Goal: Task Accomplishment & Management: Manage account settings

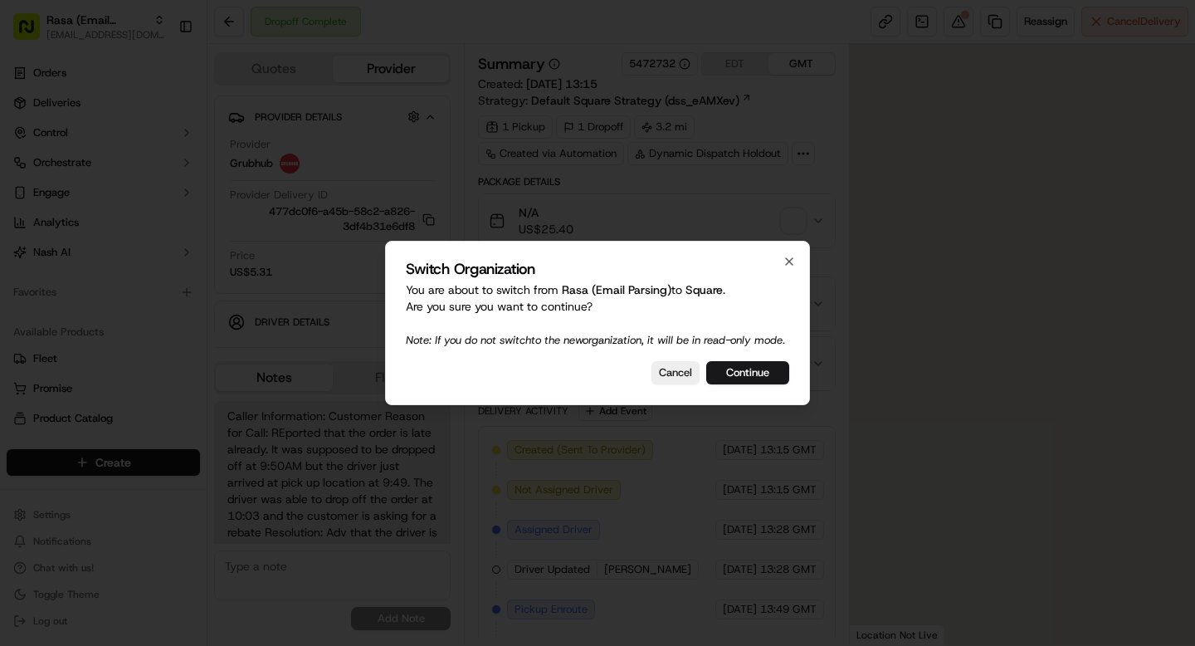
scroll to position [66, 0]
click at [759, 379] on button "Continue" at bounding box center [747, 372] width 83 height 23
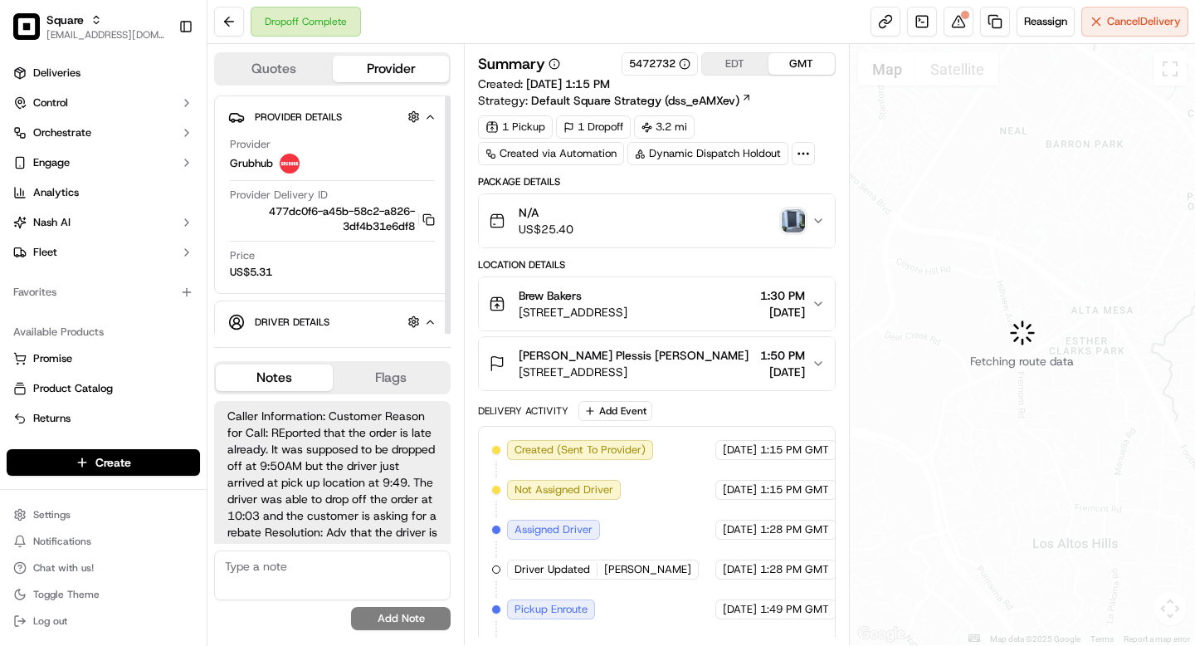
scroll to position [66, 0]
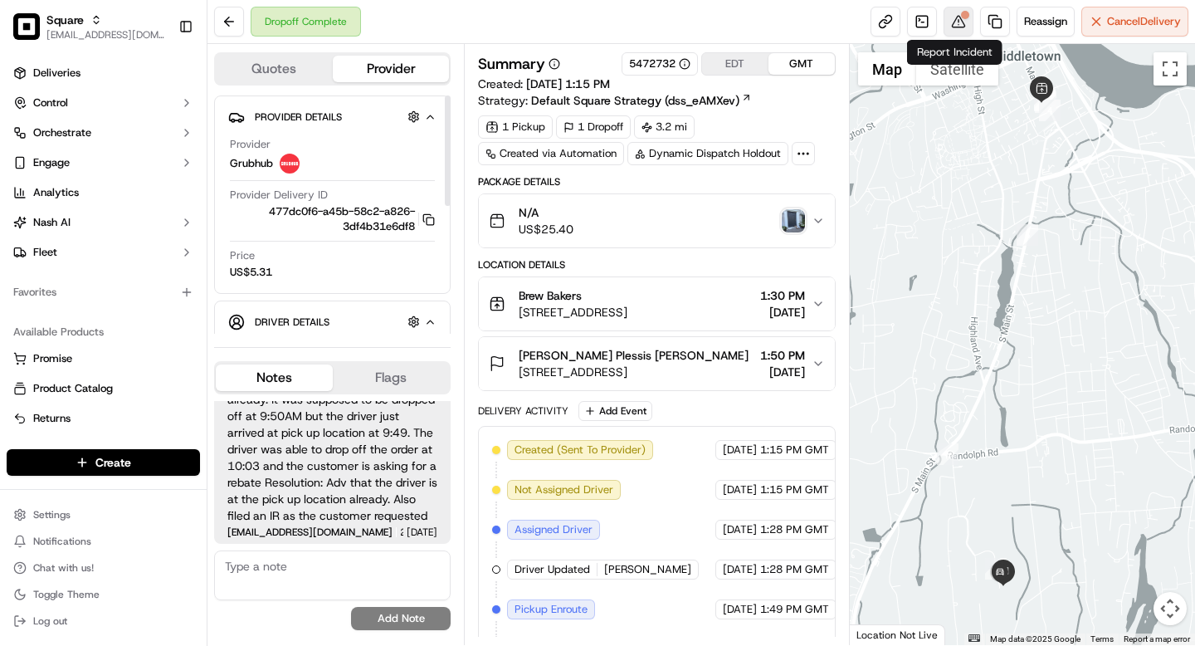
click at [958, 22] on button at bounding box center [959, 22] width 30 height 30
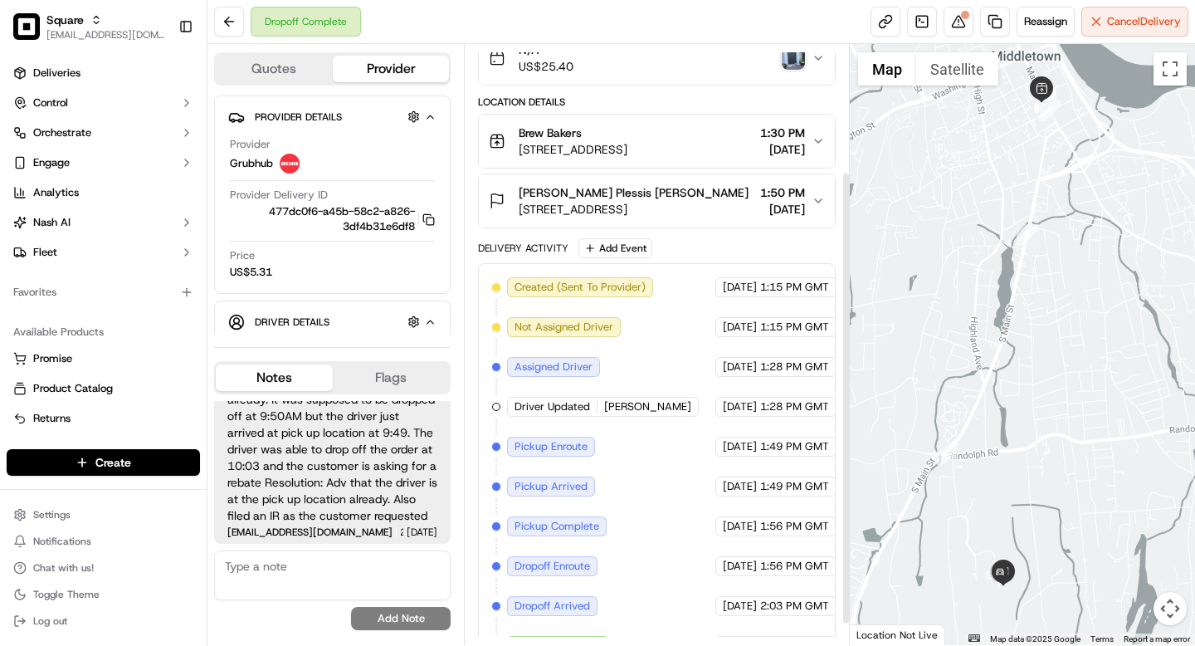
scroll to position [196, 0]
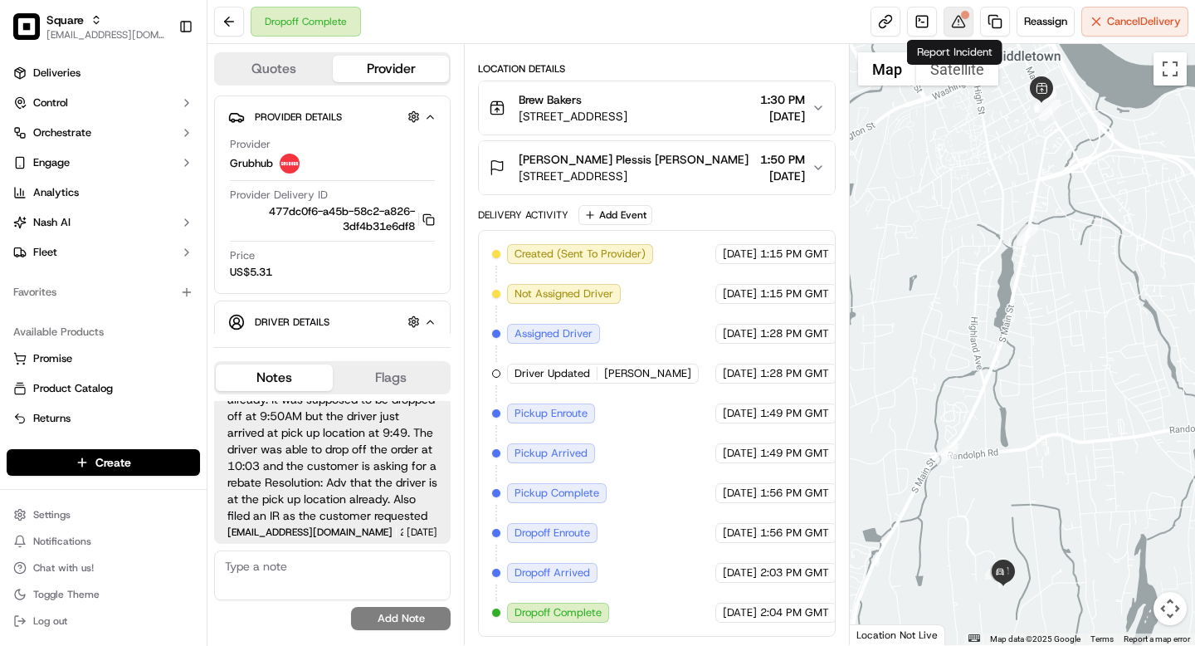
click at [959, 23] on button at bounding box center [959, 22] width 30 height 30
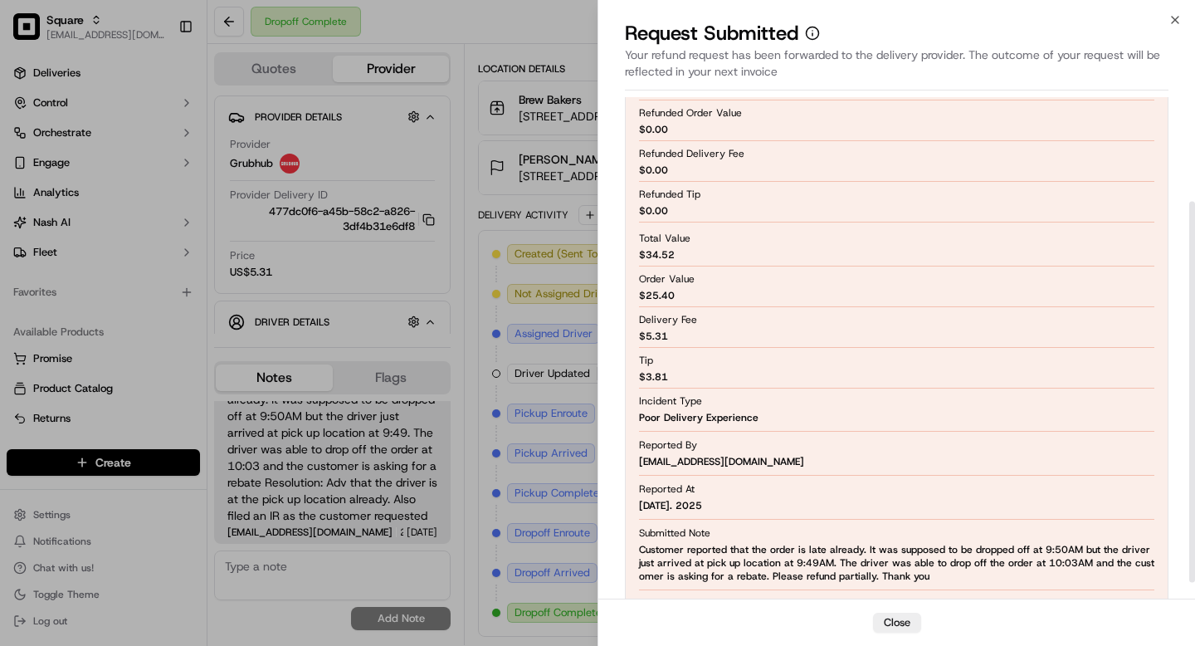
scroll to position [158, 0]
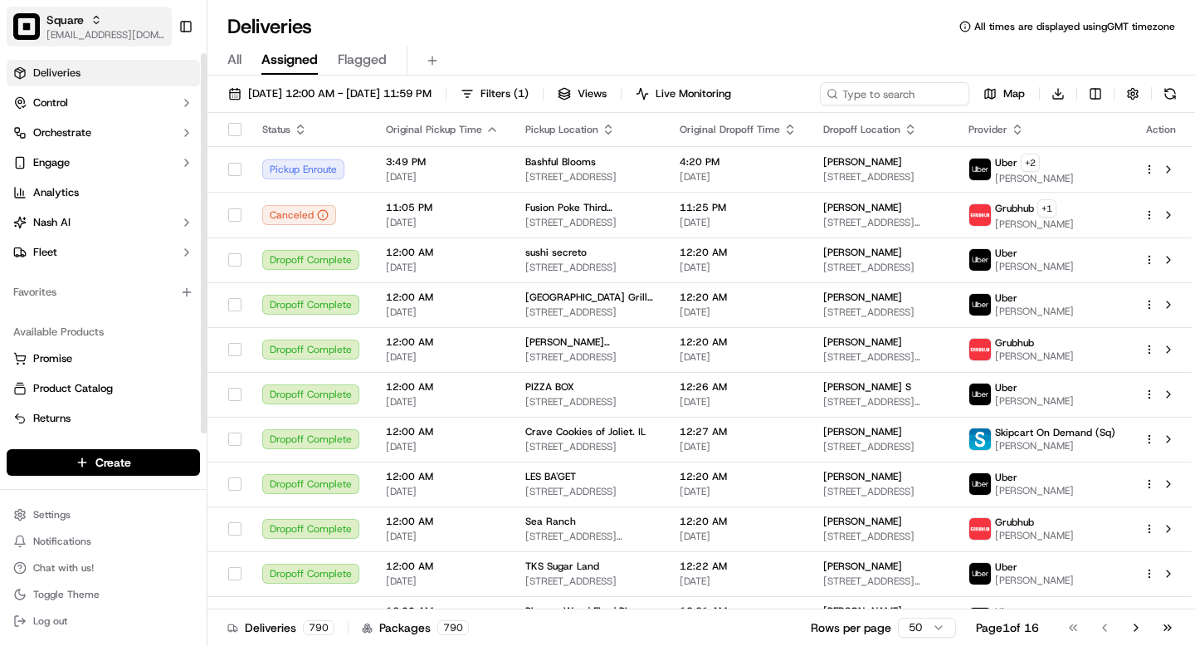
click at [95, 34] on span "[EMAIL_ADDRESS][DOMAIN_NAME]" at bounding box center [105, 34] width 119 height 13
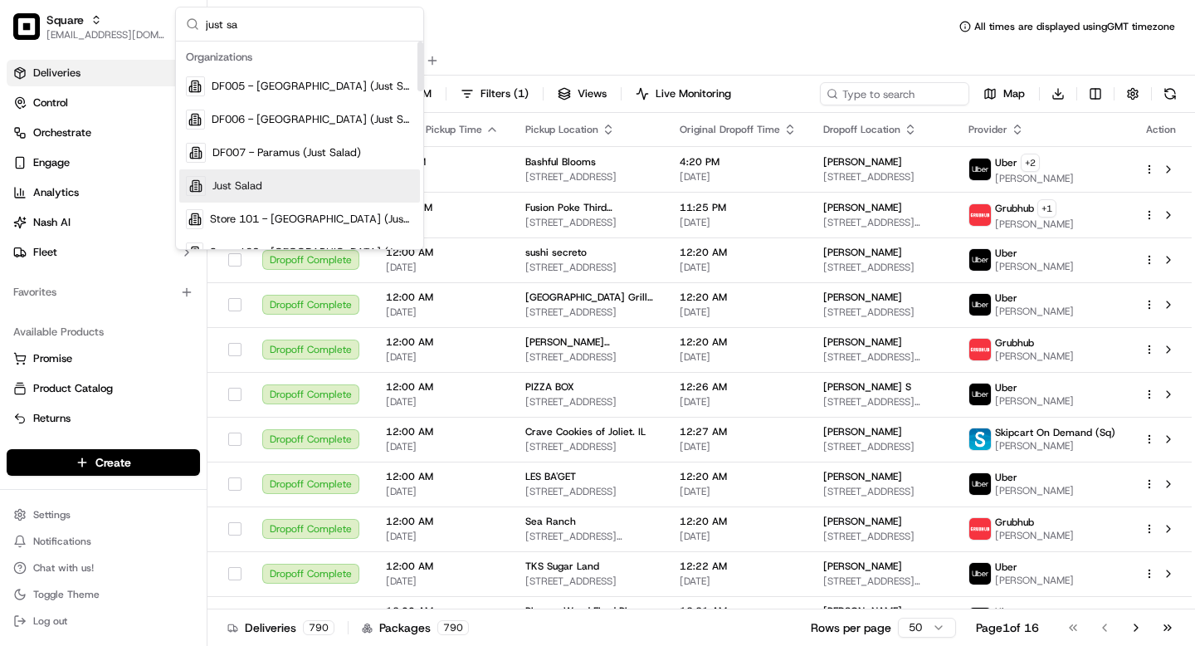
type input "just sa"
click at [283, 188] on div "Just Salad" at bounding box center [299, 185] width 241 height 33
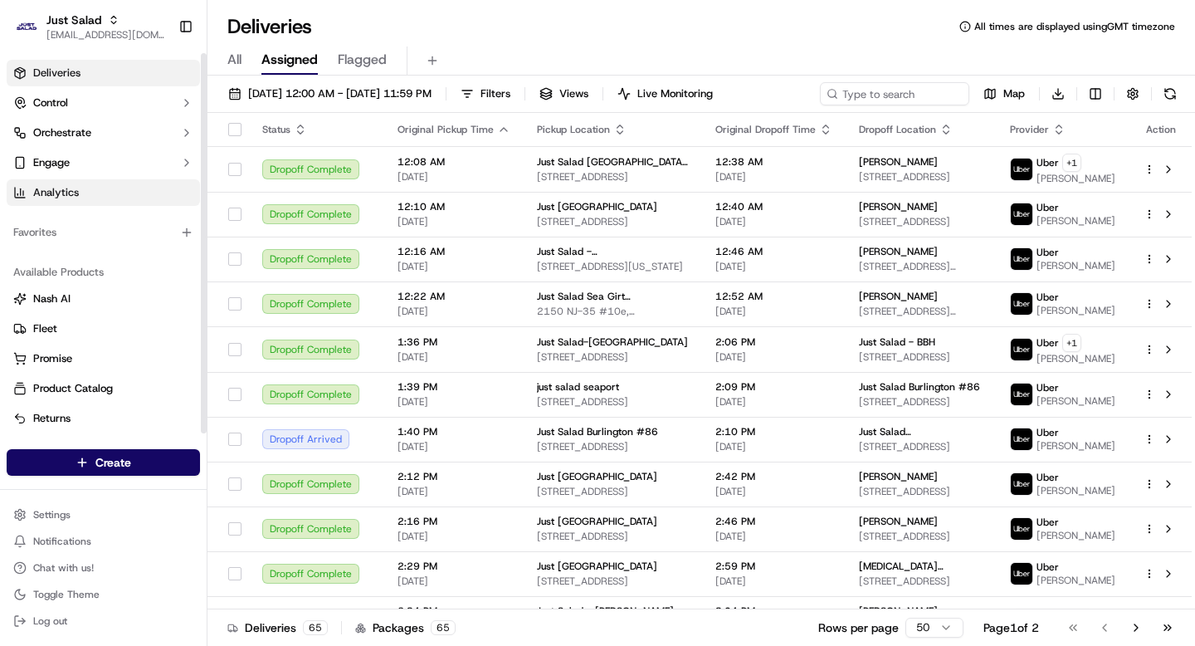
click at [71, 188] on span "Analytics" at bounding box center [56, 192] width 46 height 15
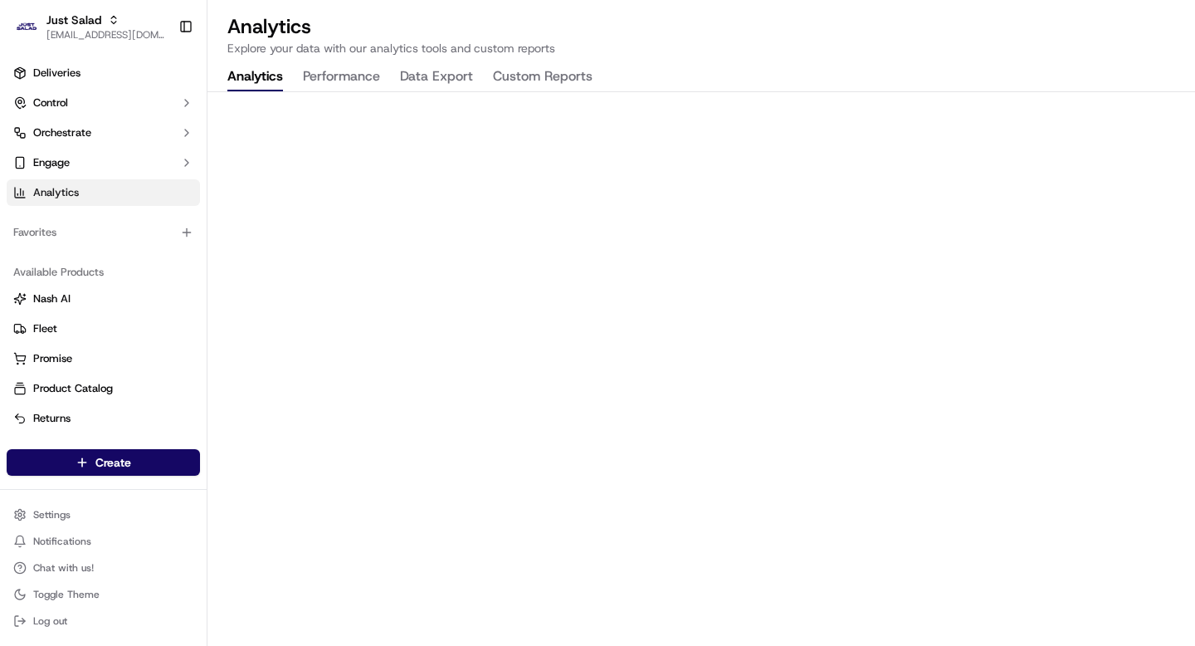
click at [896, 68] on div "Analytics Explore your data with our analytics tools and custom reports Analyti…" at bounding box center [702, 323] width 988 height 646
click at [521, 73] on button "Custom Reports" at bounding box center [543, 77] width 100 height 28
click at [449, 76] on button "Data Export" at bounding box center [436, 77] width 73 height 28
click at [343, 83] on button "Performance" at bounding box center [341, 77] width 77 height 28
click at [256, 79] on button "Analytics" at bounding box center [255, 77] width 56 height 28
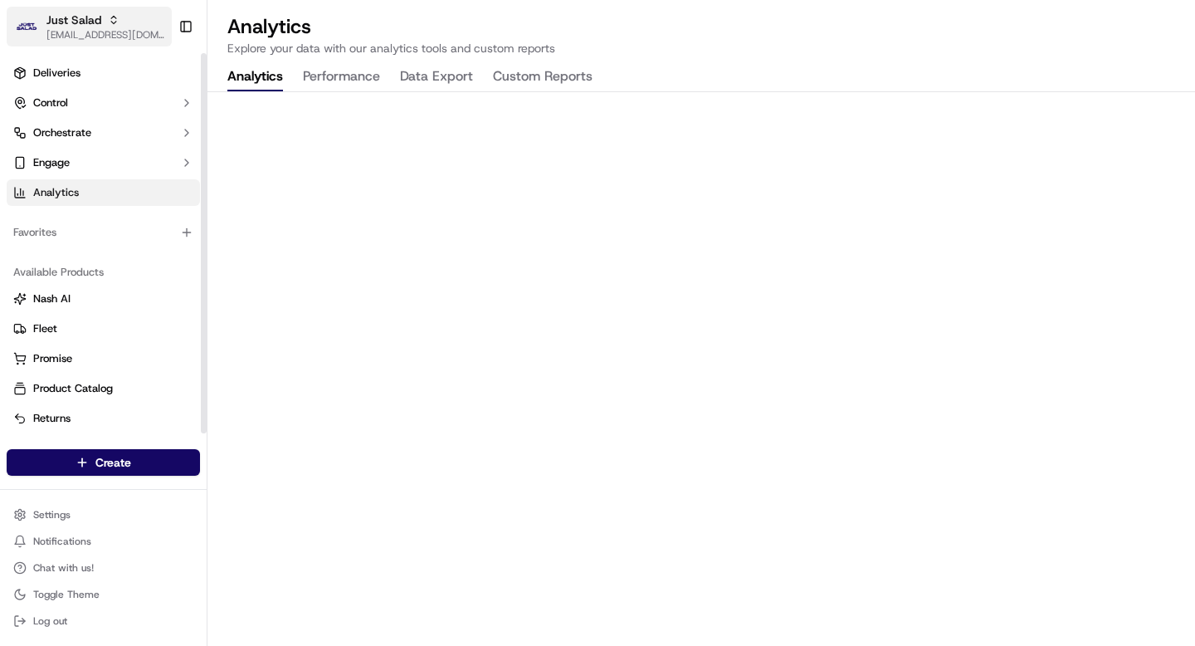
click at [56, 19] on span "Just Salad" at bounding box center [73, 20] width 55 height 17
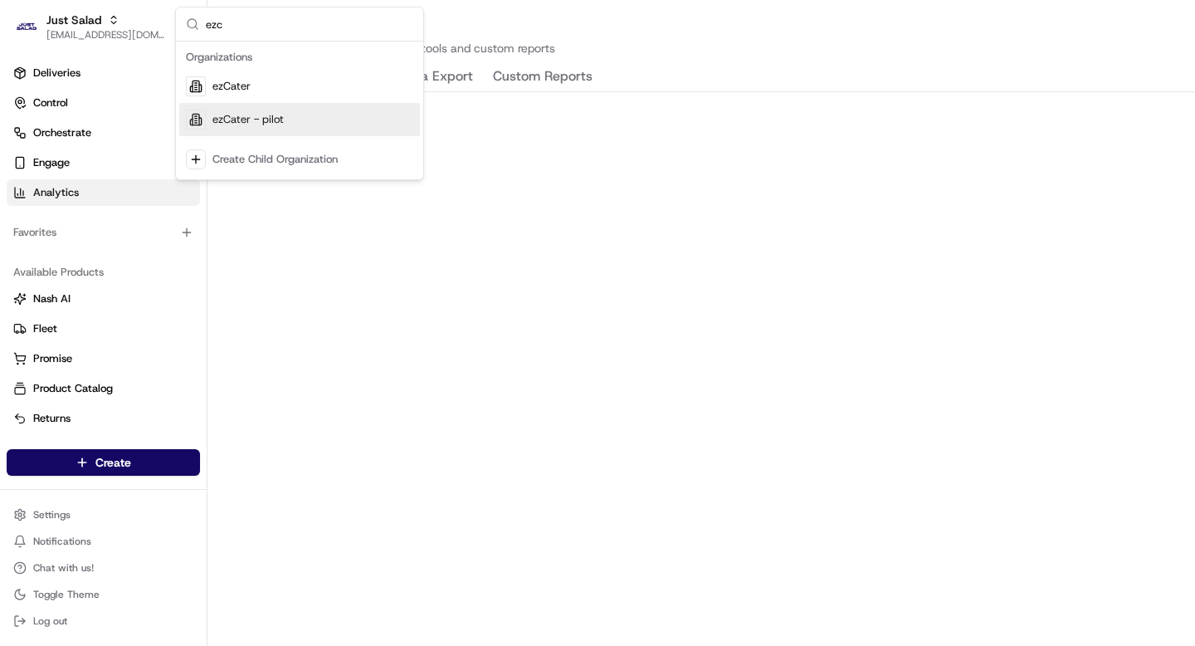
type input "ezc"
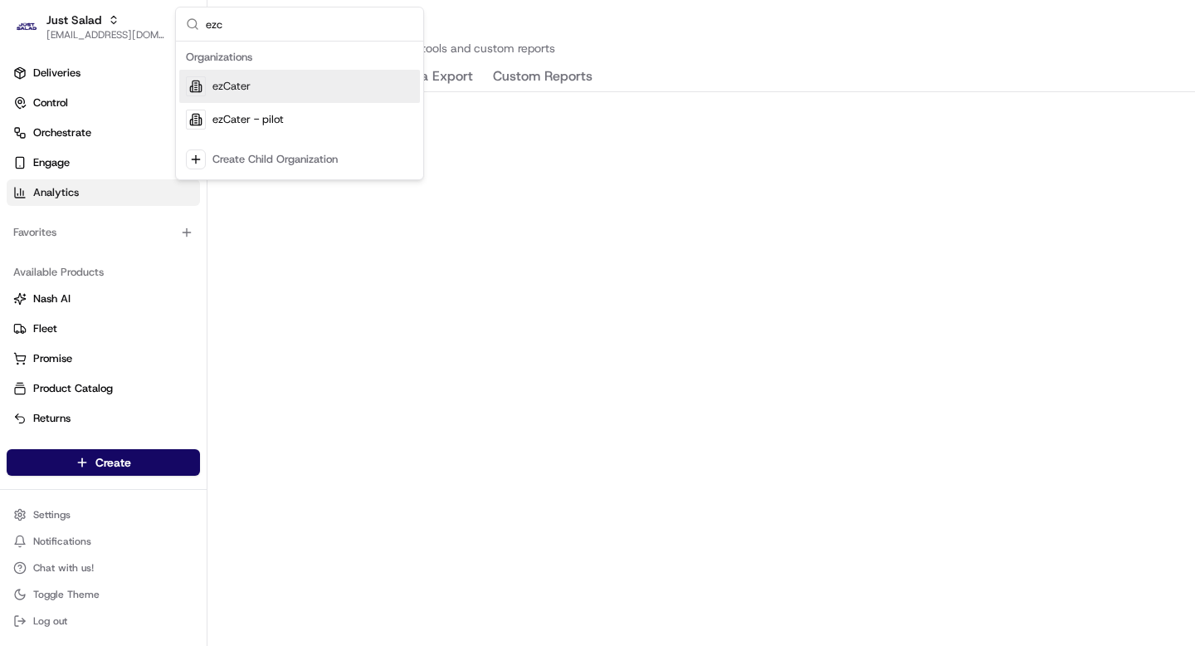
click at [249, 90] on span "ezCater" at bounding box center [231, 86] width 38 height 15
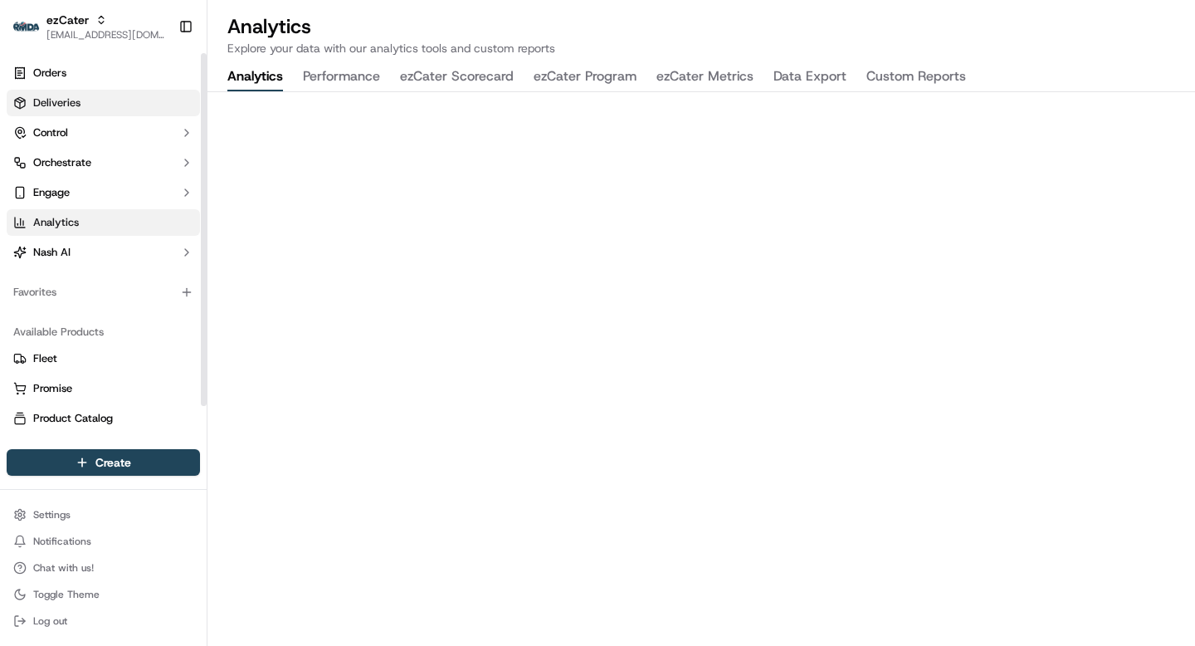
click at [79, 111] on link "Deliveries" at bounding box center [103, 103] width 193 height 27
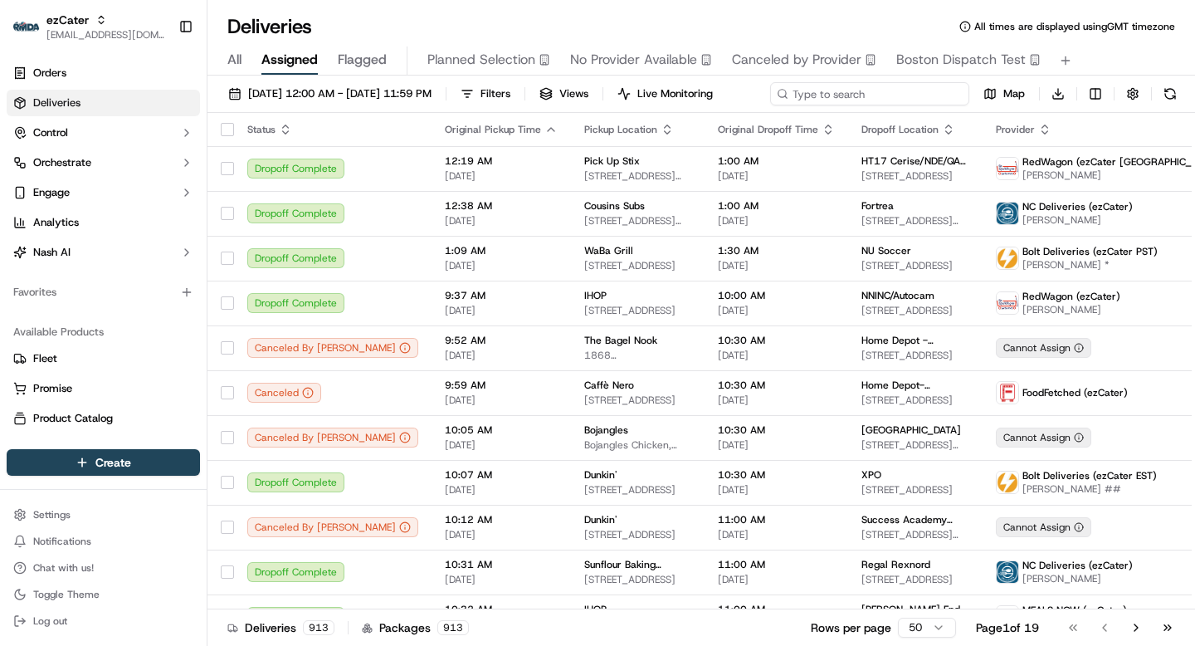
click at [847, 90] on div "09/15/2025 12:00 AM - 09/15/2025 11:59 PM Filters Views Live Monitoring Map Dow…" at bounding box center [702, 97] width 988 height 31
paste input "H0P-T27"
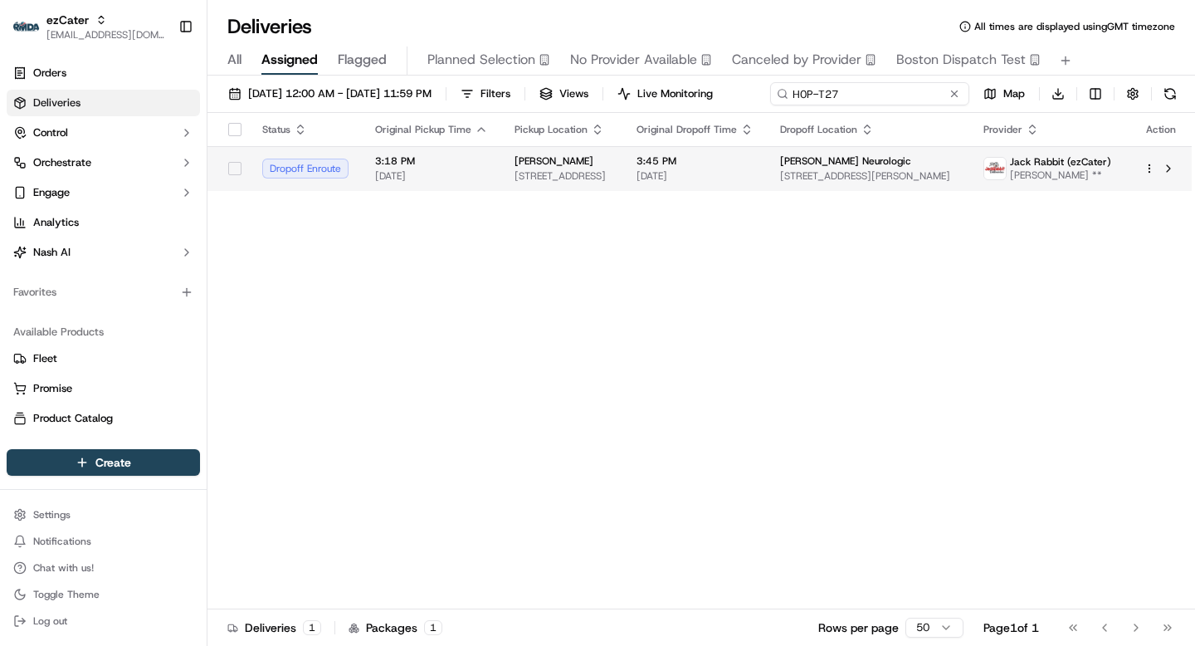
type input "H0P-T27"
click at [767, 185] on td "3:45 PM 09/15/2025" at bounding box center [695, 168] width 144 height 45
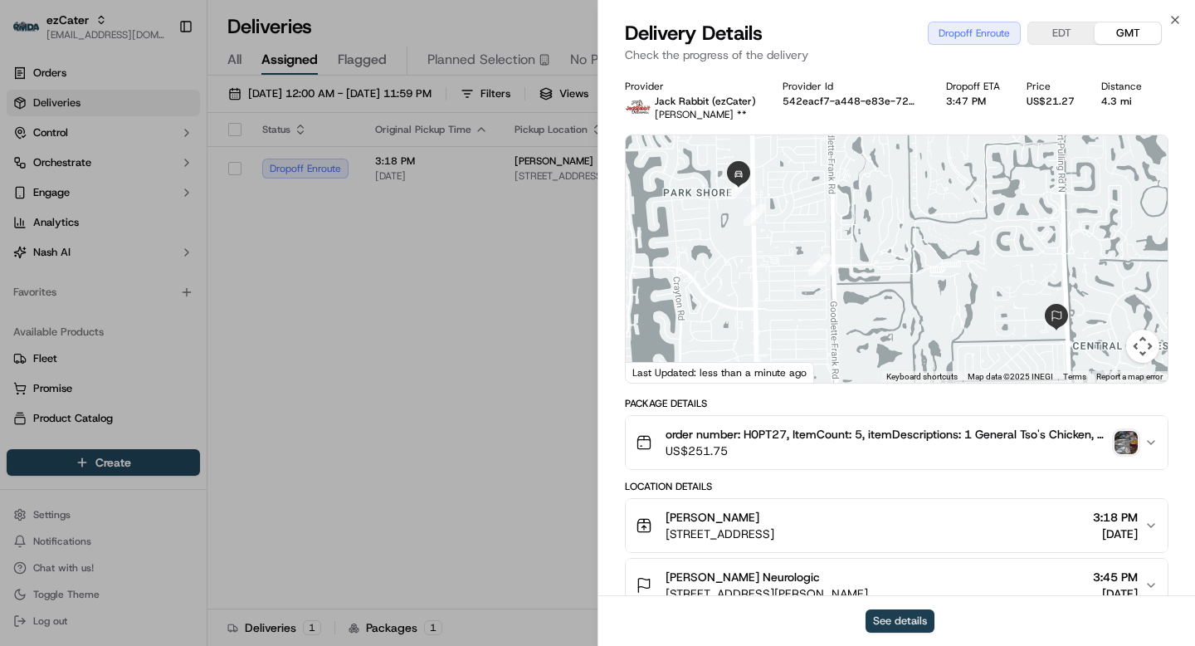
click at [913, 617] on button "See details" at bounding box center [900, 620] width 69 height 23
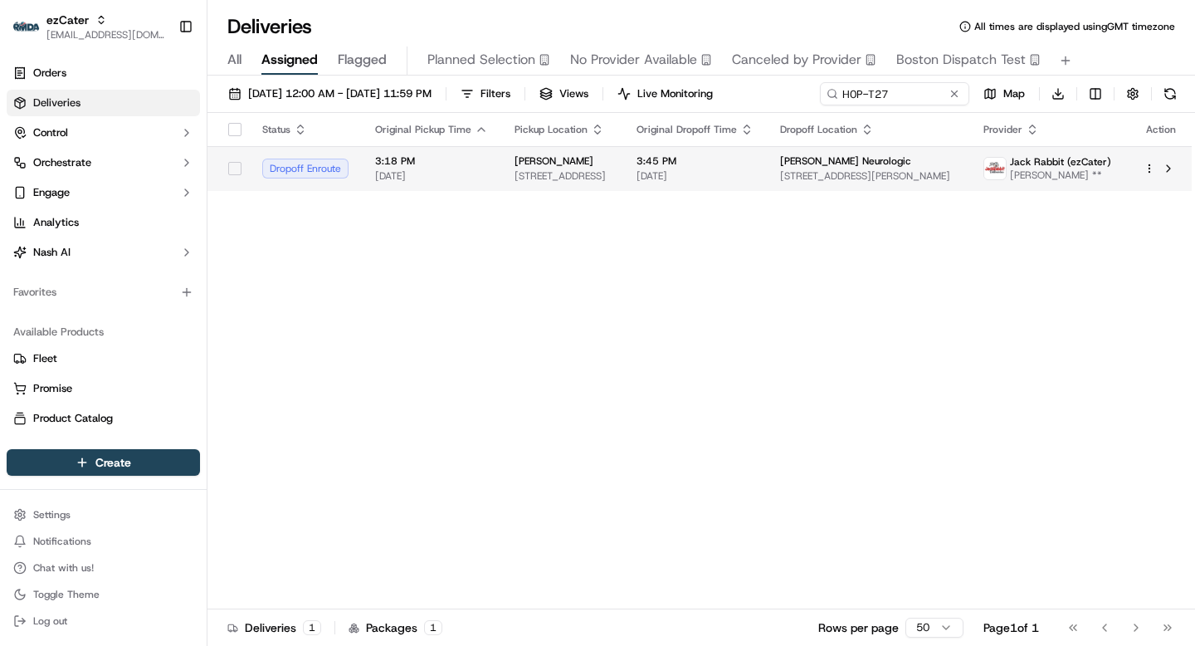
click at [879, 160] on span "[PERSON_NAME] Neurologic" at bounding box center [845, 160] width 131 height 13
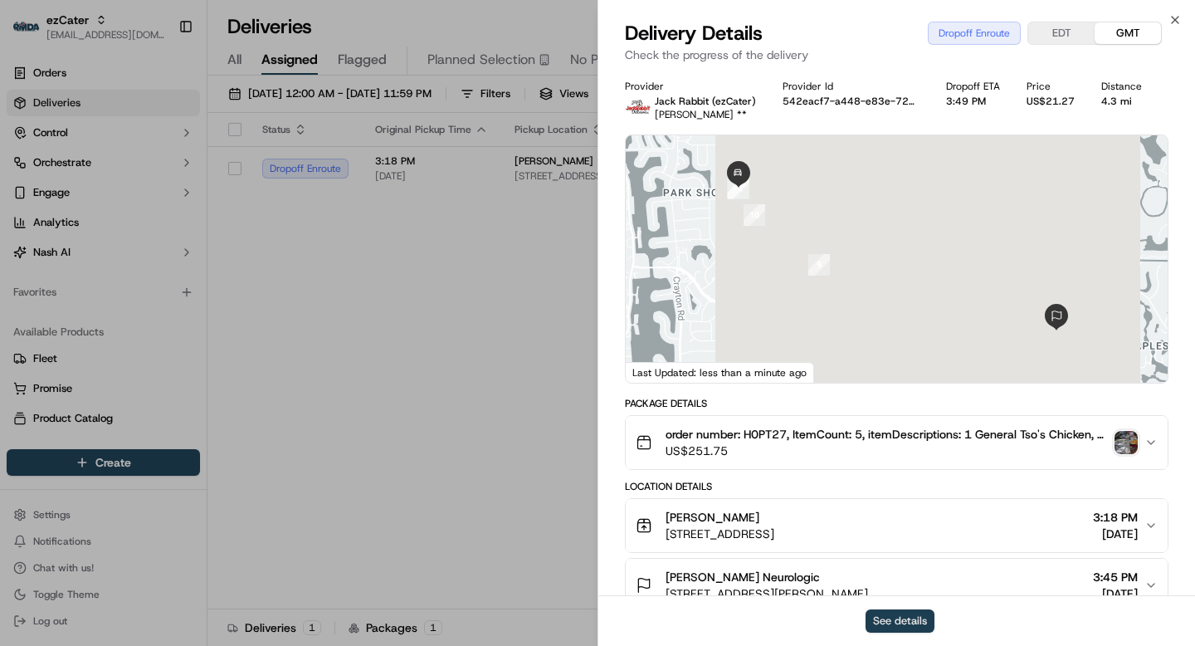
click at [911, 615] on button "See details" at bounding box center [900, 620] width 69 height 23
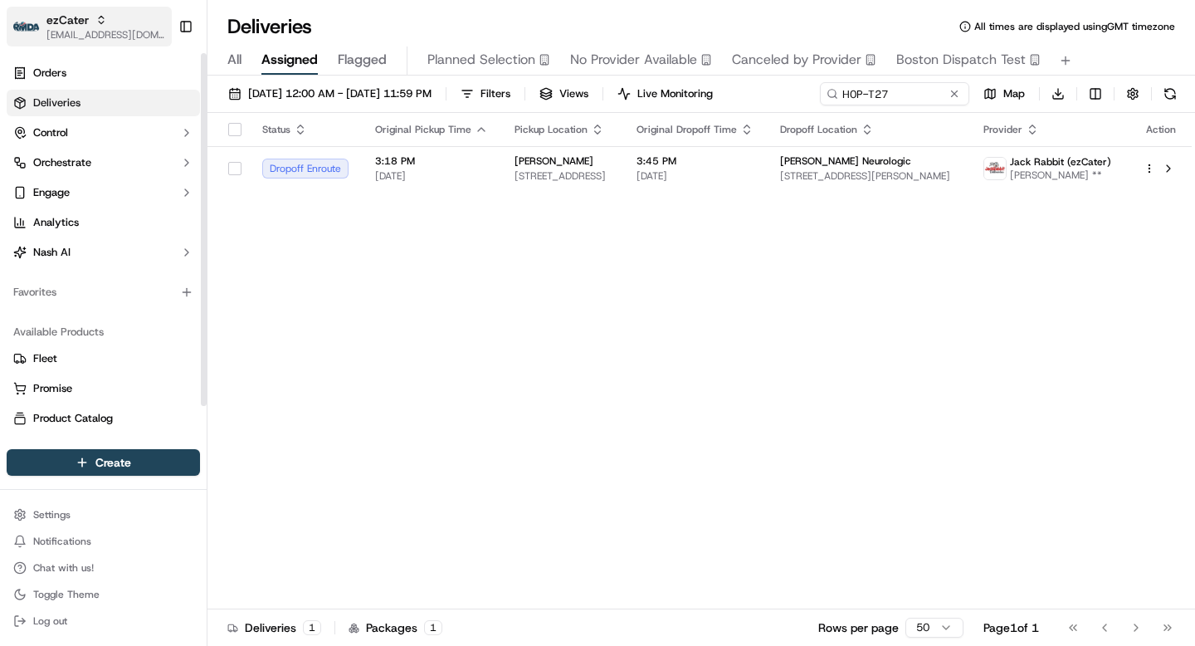
click at [76, 30] on span "[EMAIL_ADDRESS][DOMAIN_NAME]" at bounding box center [105, 34] width 119 height 13
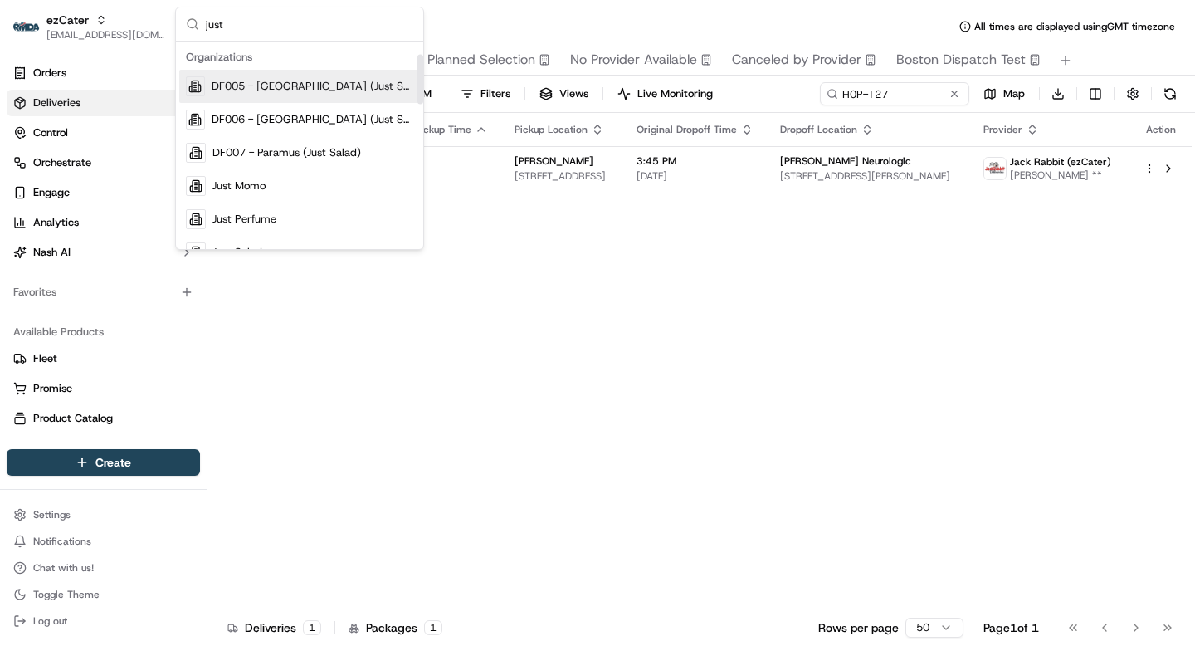
scroll to position [53, 0]
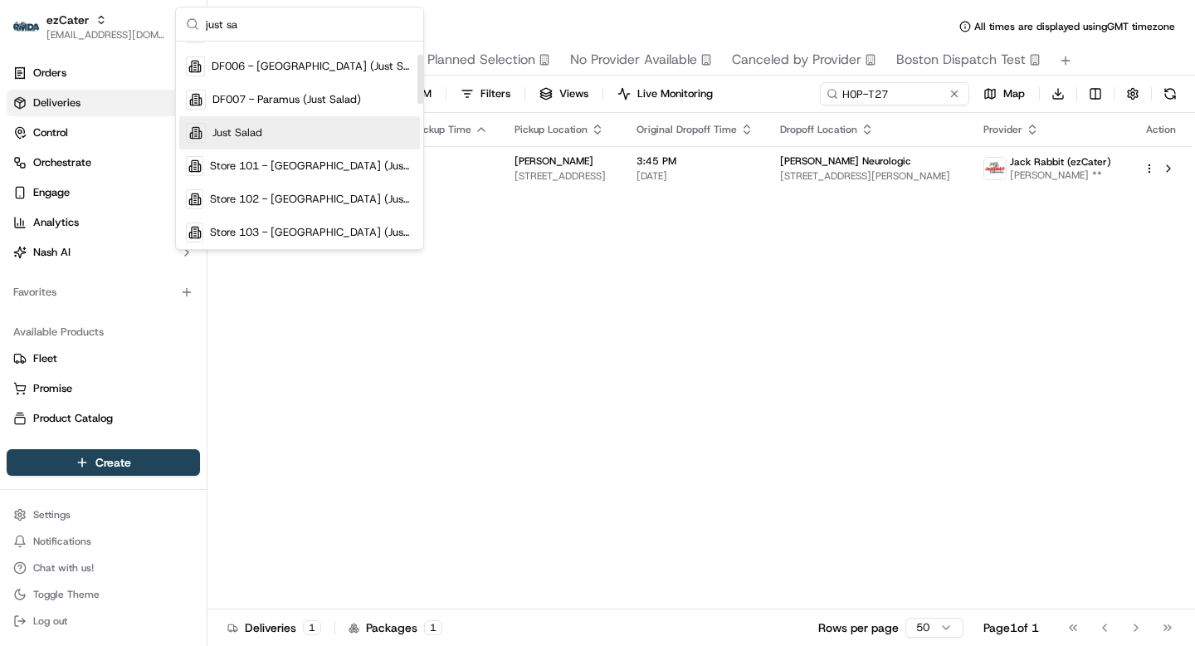
type input "just sa"
click at [266, 146] on div "Just Salad" at bounding box center [299, 132] width 241 height 33
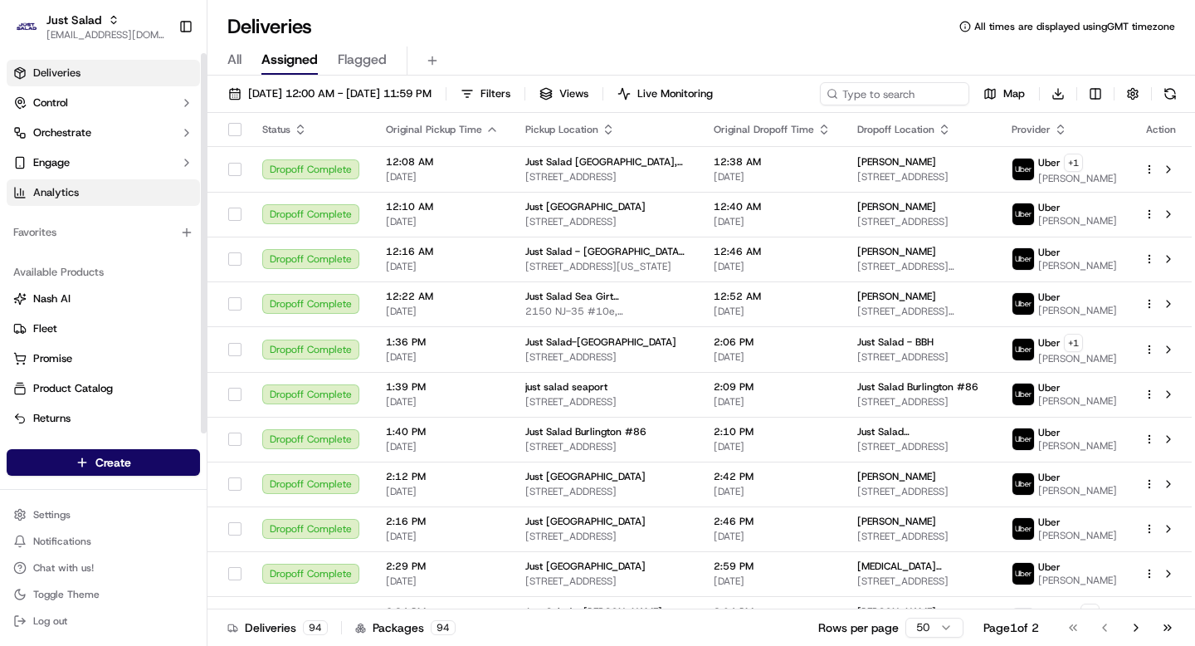
click at [78, 197] on span "Analytics" at bounding box center [56, 192] width 46 height 15
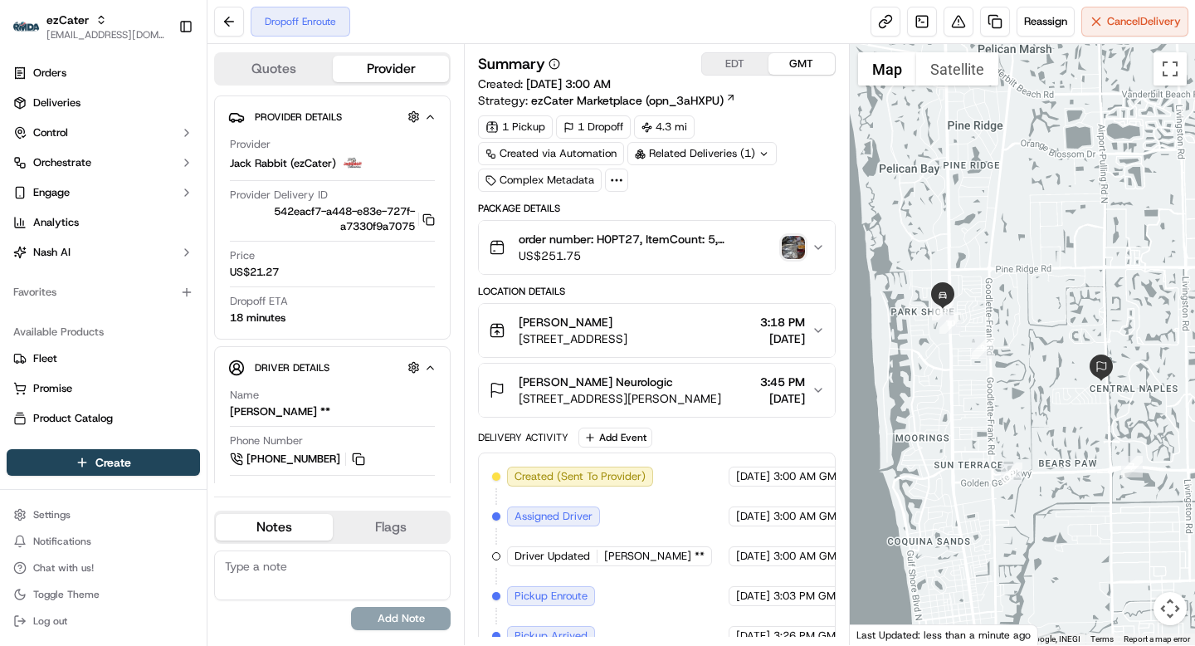
click at [598, 382] on span "[PERSON_NAME] Neurologic" at bounding box center [596, 382] width 154 height 17
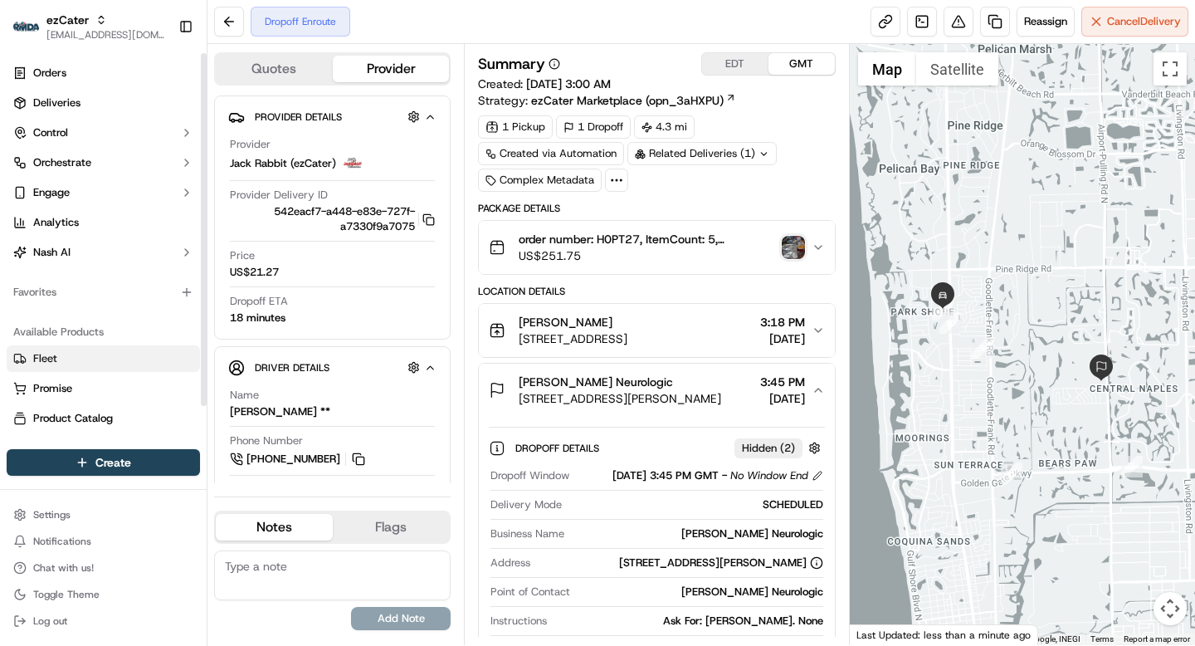
click at [61, 354] on link "Fleet" at bounding box center [103, 358] width 180 height 15
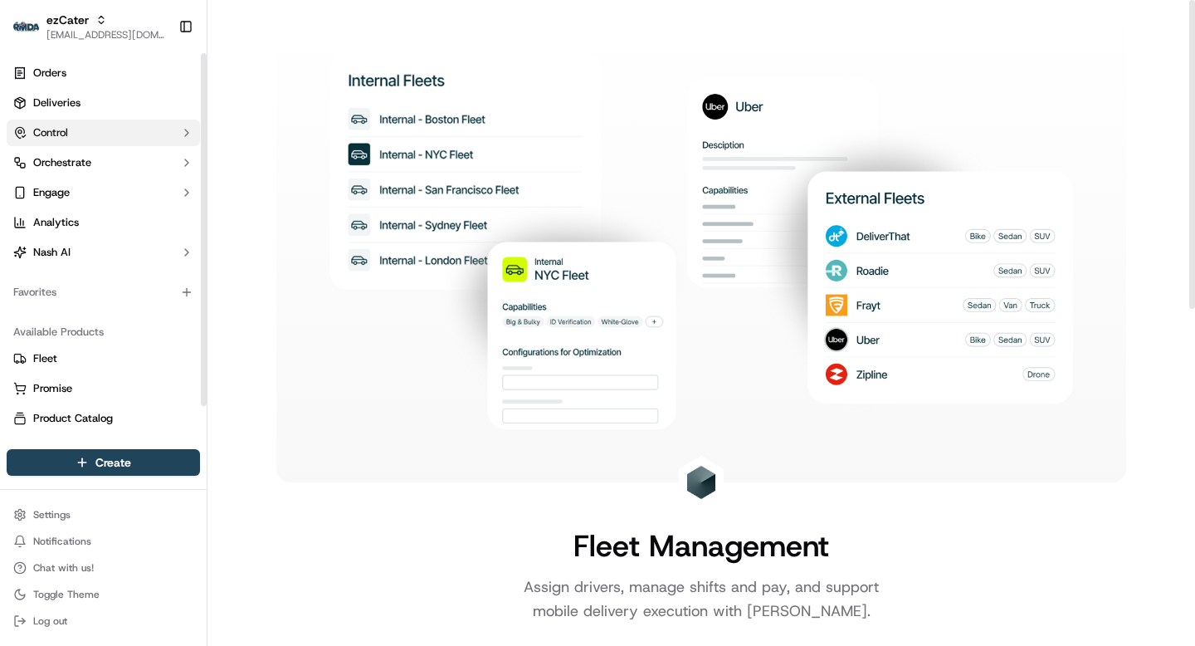
click at [178, 128] on button "Control" at bounding box center [103, 133] width 193 height 27
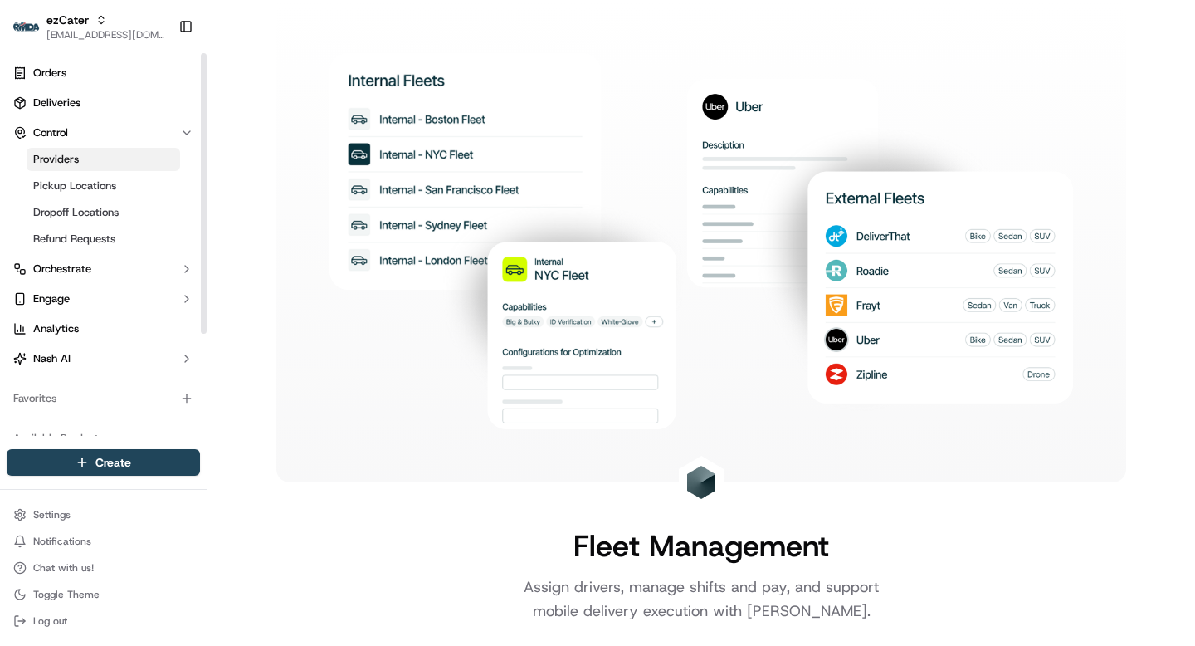
click at [74, 161] on span "Providers" at bounding box center [56, 159] width 46 height 15
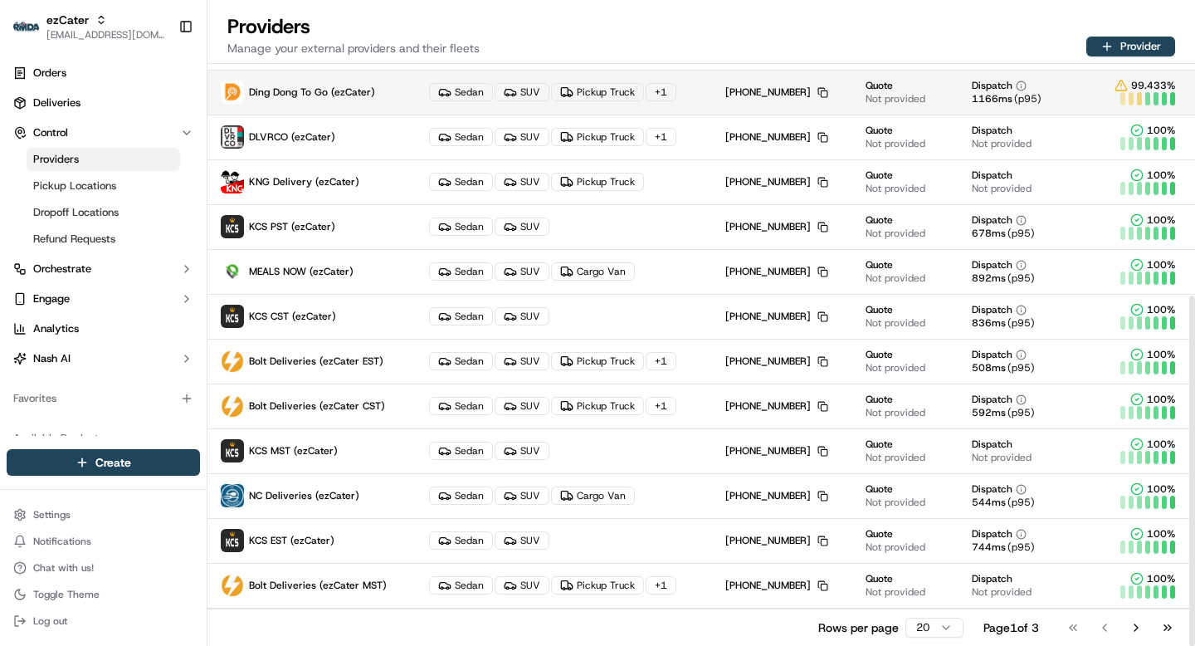
scroll to position [385, 0]
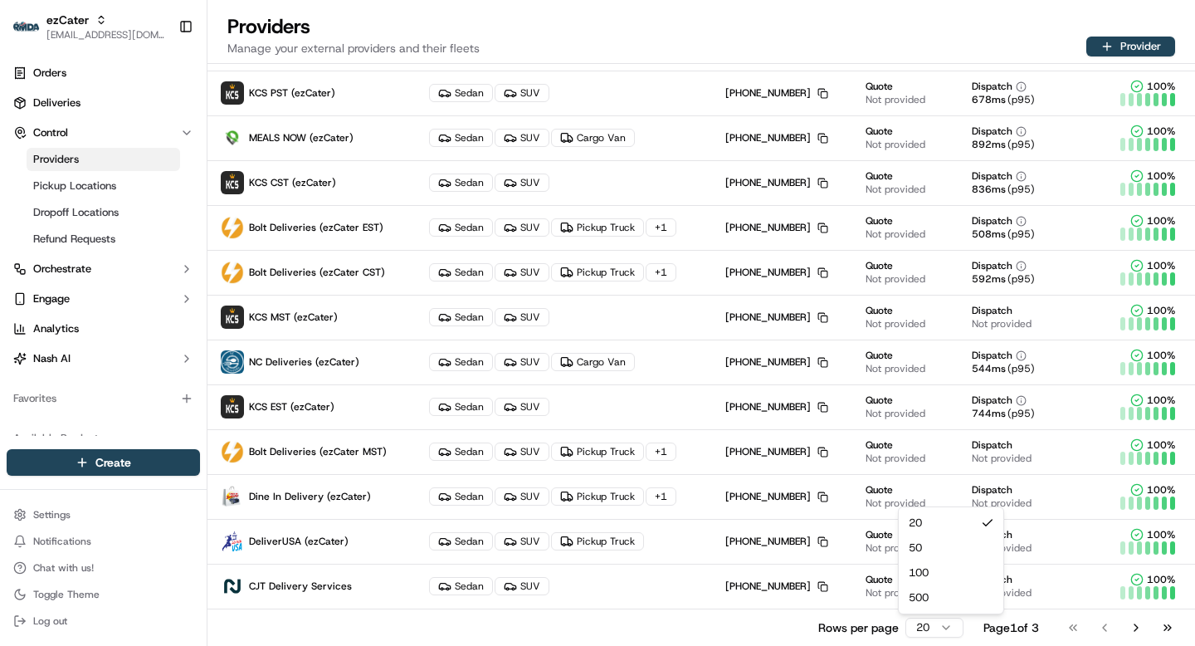
click at [930, 627] on html "ezCater grace@usenash.com Toggle Sidebar Orders Deliveries Control Providers Pi…" at bounding box center [597, 323] width 1195 height 646
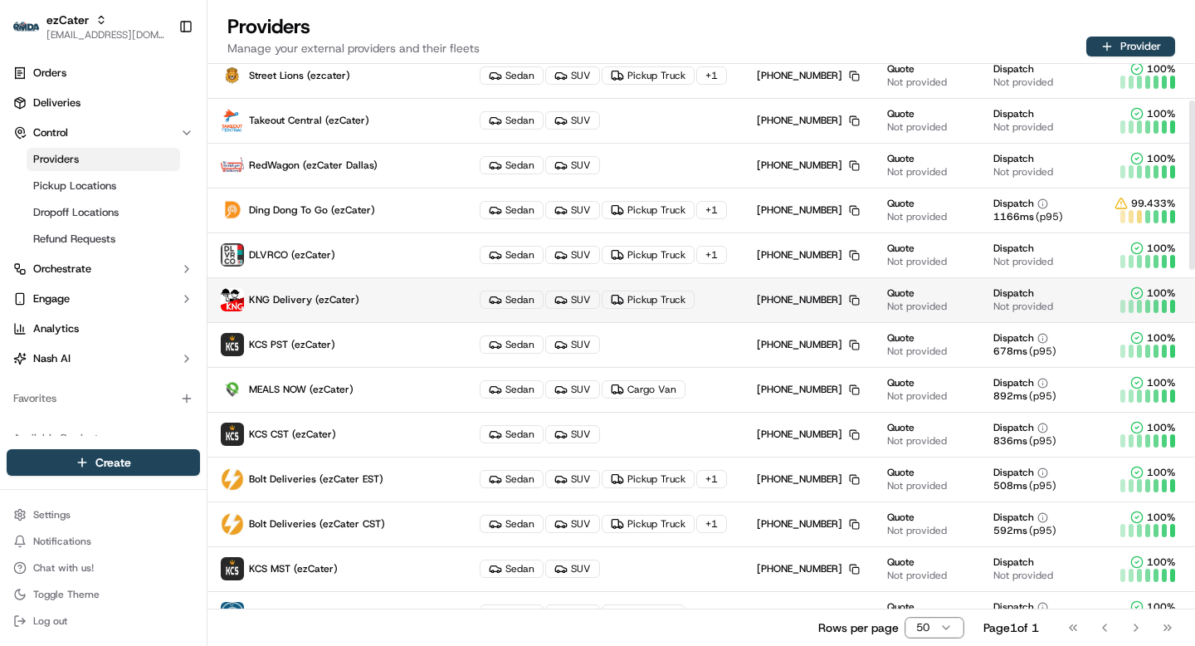
scroll to position [0, 0]
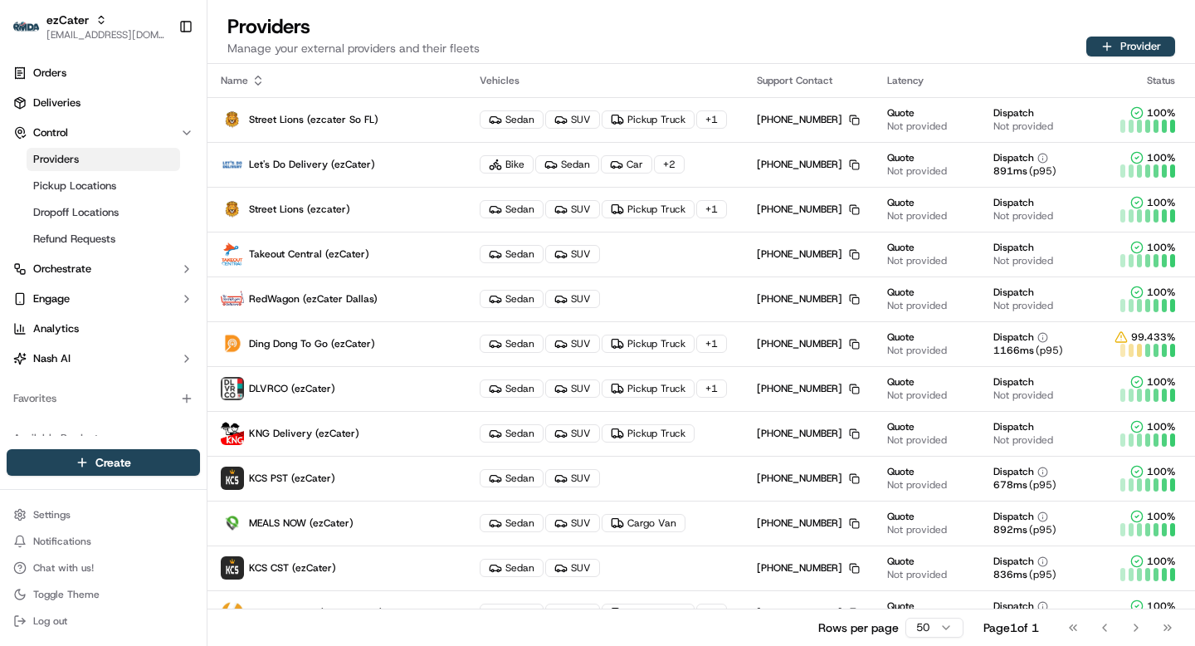
click at [859, 47] on div "Providers Manage your external providers and their fleets Provider" at bounding box center [702, 38] width 988 height 50
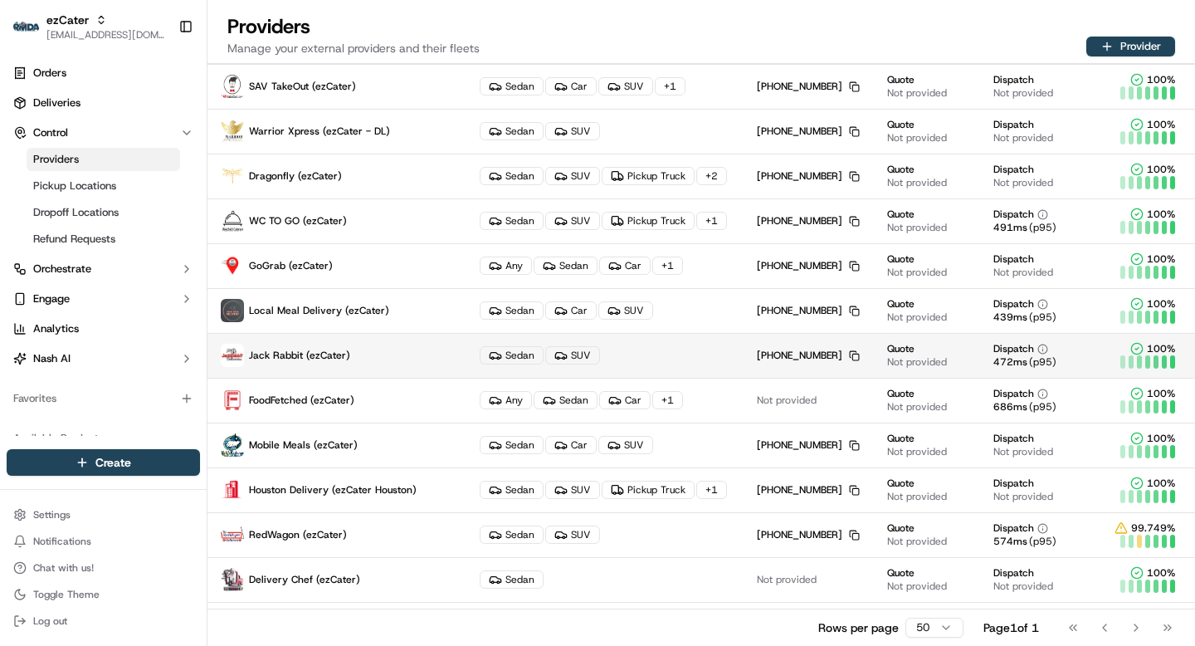
click at [386, 353] on p "Jack Rabbit (ezCater)" at bounding box center [337, 355] width 232 height 23
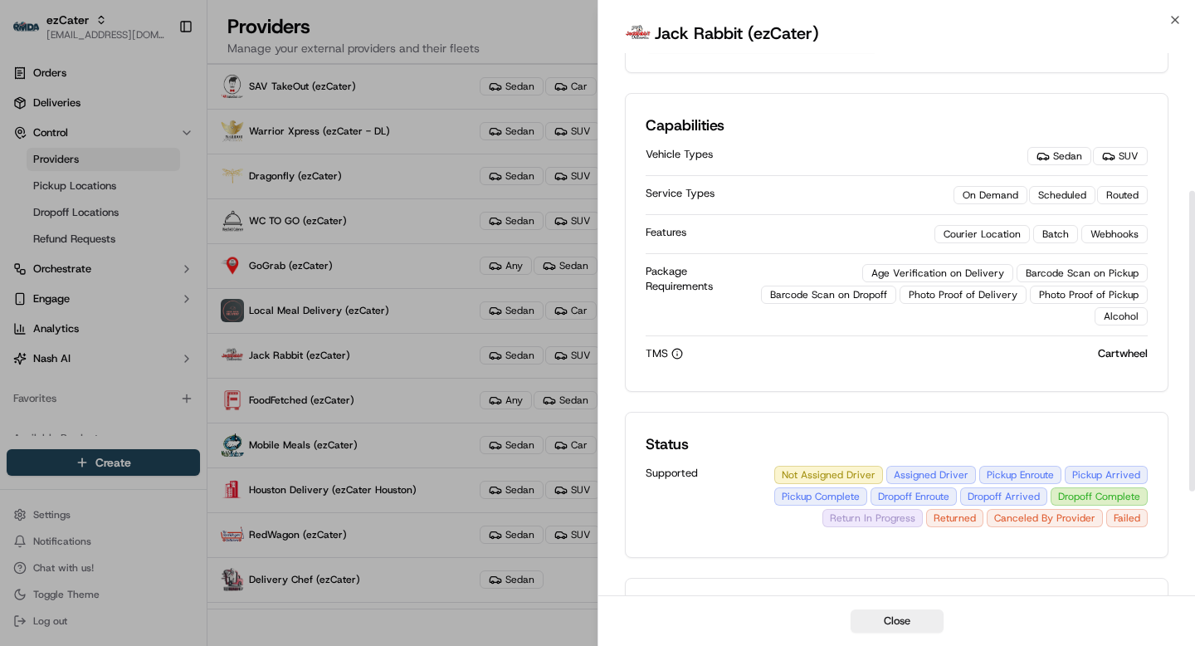
scroll to position [241, 0]
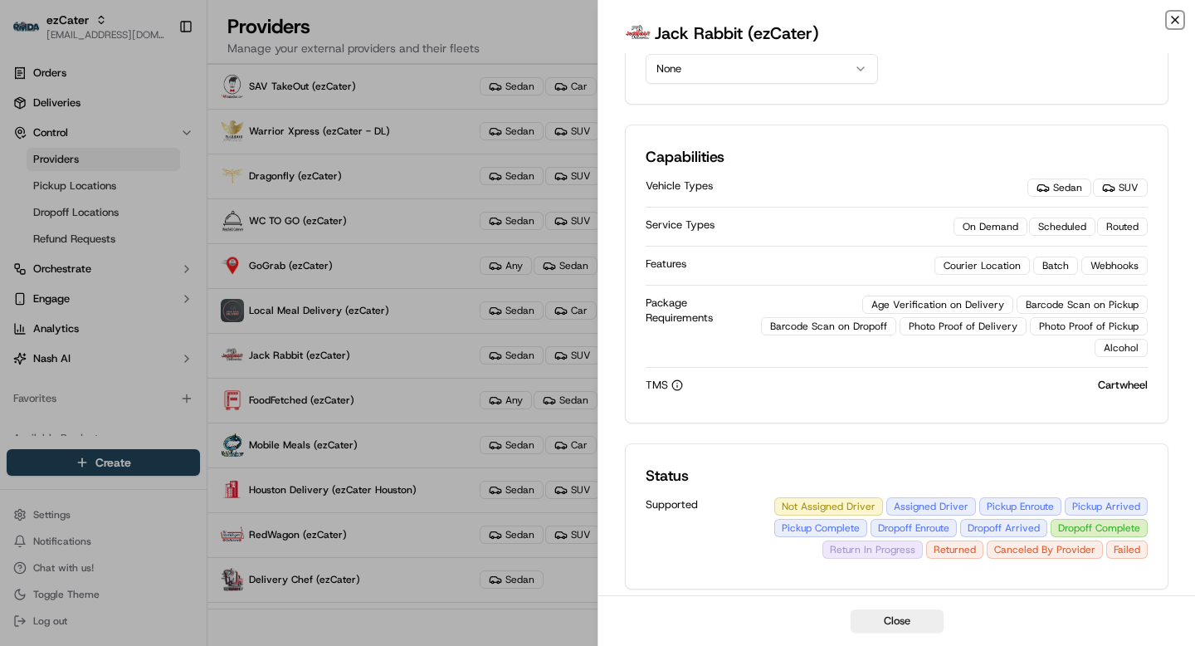
click at [1176, 16] on icon "button" at bounding box center [1175, 19] width 13 height 13
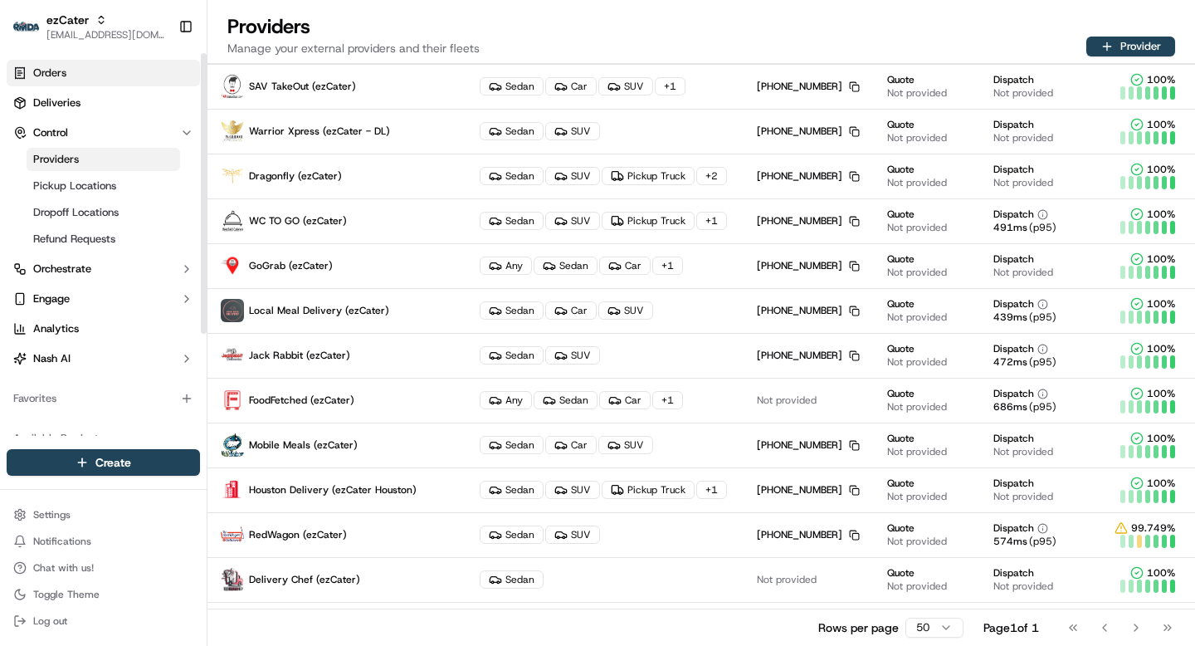
click at [60, 71] on span "Orders" at bounding box center [49, 73] width 33 height 15
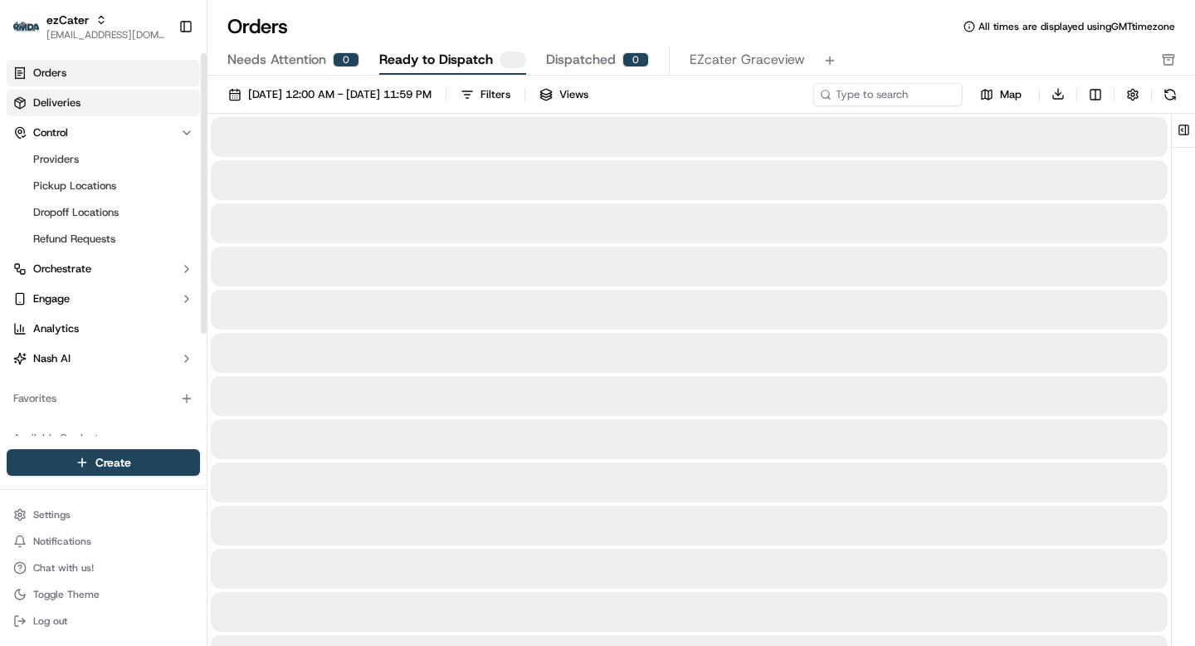
click at [66, 107] on span "Deliveries" at bounding box center [56, 102] width 47 height 15
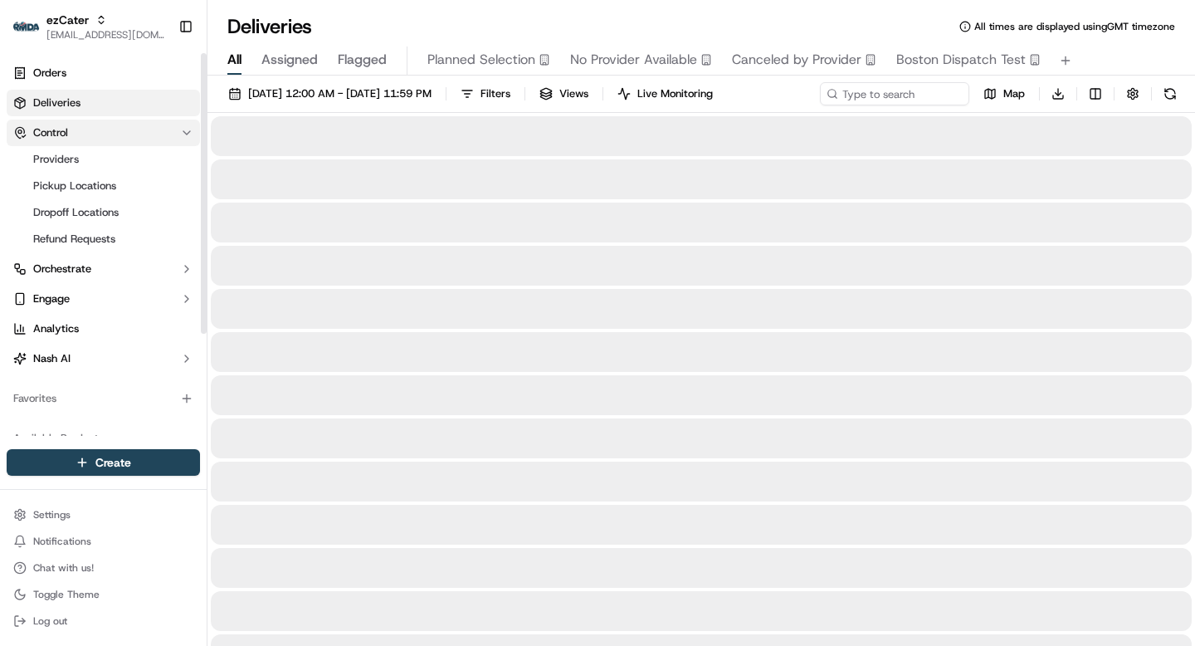
click at [180, 137] on icon "button" at bounding box center [186, 132] width 13 height 13
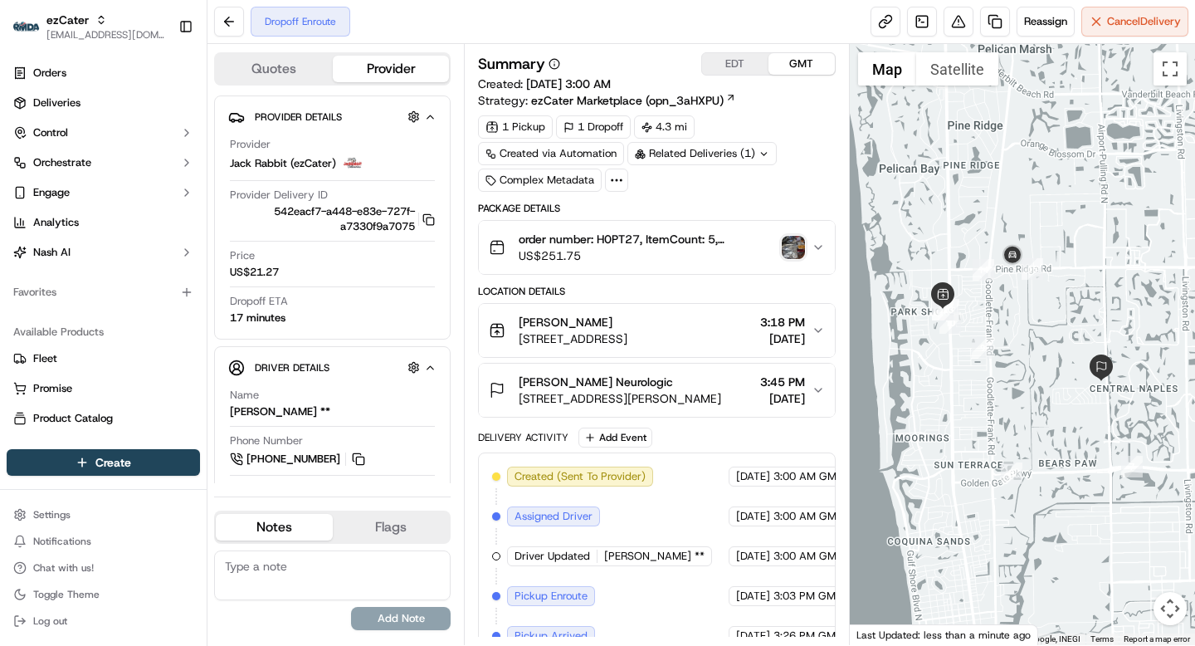
click at [808, 380] on div "[PERSON_NAME] Neurologic [STREET_ADDRESS][PERSON_NAME] 3:45 PM [DATE]" at bounding box center [650, 390] width 322 height 33
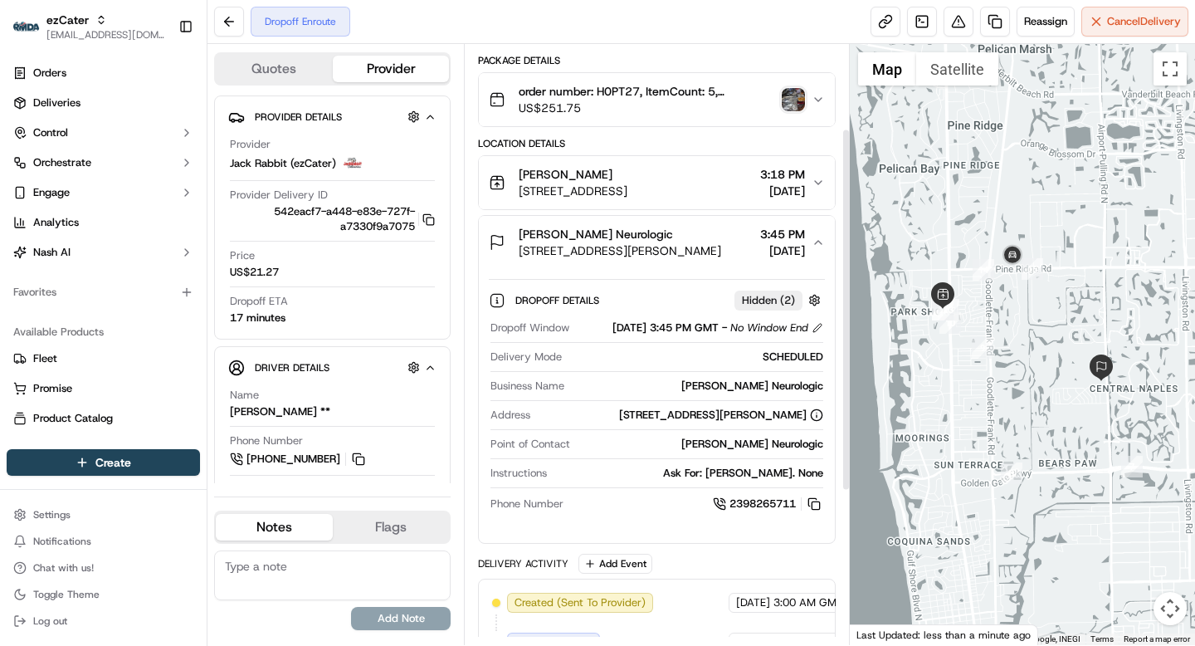
scroll to position [134, 0]
